Goal: Transaction & Acquisition: Purchase product/service

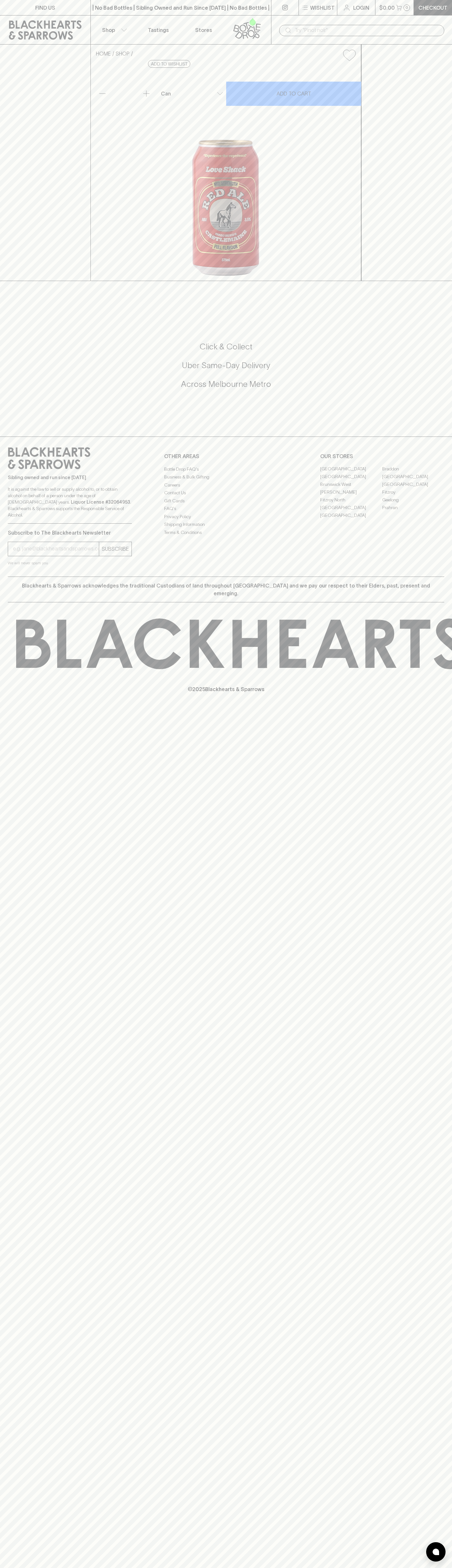
click at [405, 12] on button "$0.00 0" at bounding box center [394, 8] width 38 height 15
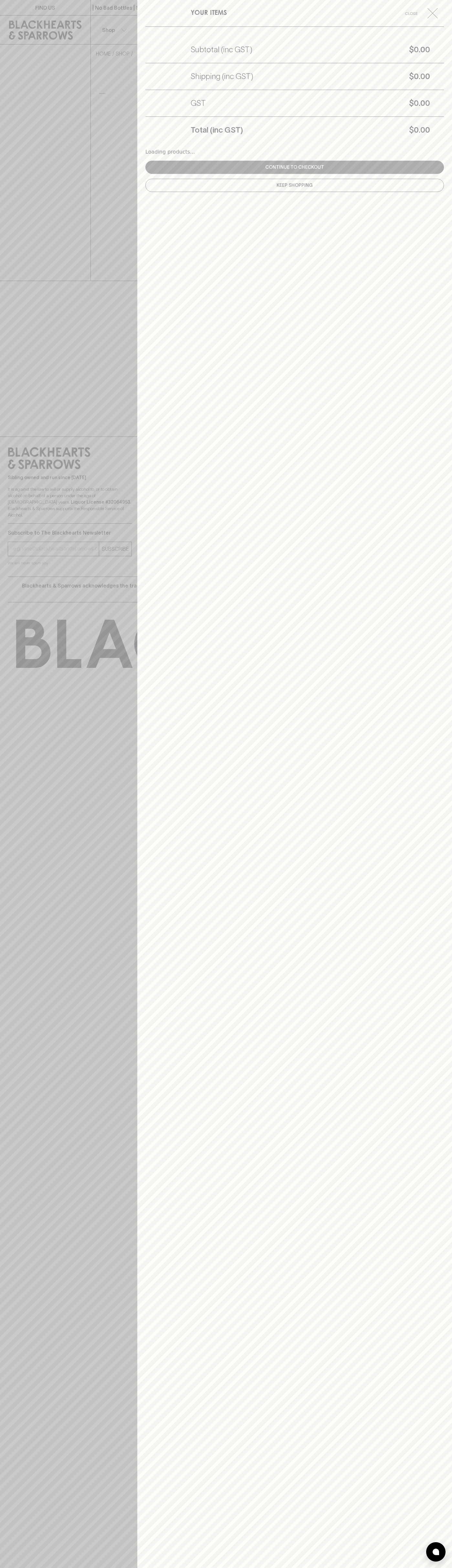
click at [420, 1367] on div "YOUR ITEMS Close Subtotal (inc GST) $0.00 Shipping (inc GST) $0.00 GST $0.00 To…" at bounding box center [294, 784] width 314 height 1568
click at [418, 1567] on html "FIND US | No Bad Bottles | Sibling Owned and Run Since [DATE] | No Bad Bottles …" at bounding box center [226, 784] width 452 height 1568
click at [18, 1310] on div at bounding box center [226, 784] width 452 height 1568
